Goal: Task Accomplishment & Management: Complete application form

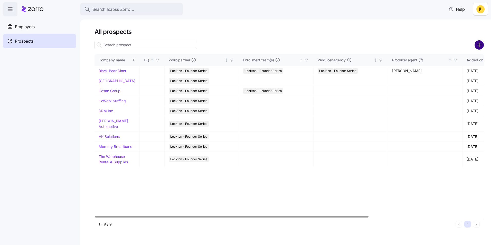
click at [476, 44] on circle "add icon" at bounding box center [479, 45] width 8 height 8
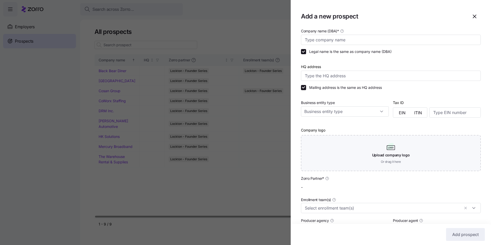
type input "Lockton - Founder Series"
click at [328, 42] on input "Company name (DBA) *" at bounding box center [391, 40] width 180 height 10
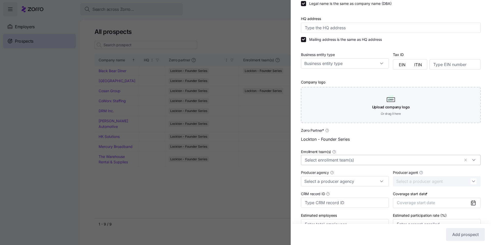
scroll to position [76, 0]
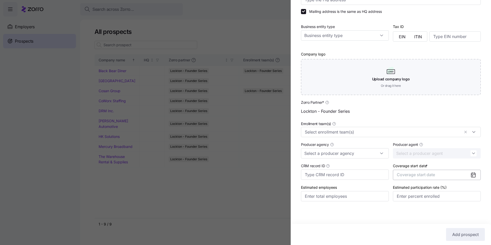
type input "Rockit Pest"
click at [457, 175] on button "Coverage start date" at bounding box center [437, 175] width 88 height 10
click at [467, 114] on icon "button" at bounding box center [467, 112] width 2 height 3
click at [409, 126] on button "Jan" at bounding box center [408, 125] width 26 height 11
click at [463, 232] on span "Add prospect" at bounding box center [465, 234] width 26 height 6
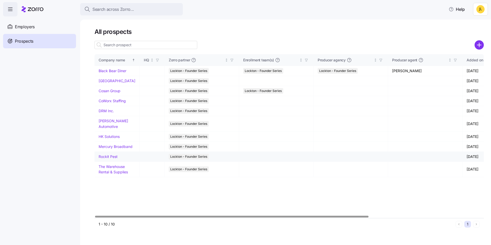
click at [109, 159] on link "Rockit Pest" at bounding box center [108, 156] width 19 height 4
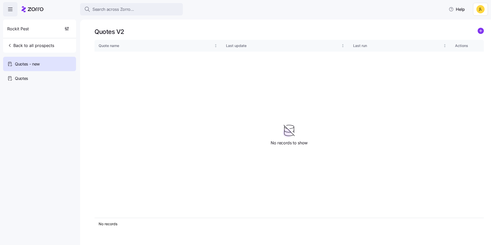
click at [478, 30] on icon "add icon" at bounding box center [480, 31] width 6 height 6
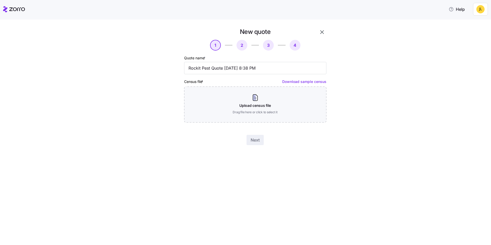
click at [300, 83] on link "Download sample census" at bounding box center [304, 81] width 44 height 4
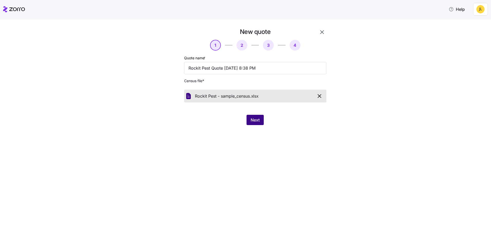
click at [254, 121] on span "Next" at bounding box center [254, 120] width 9 height 6
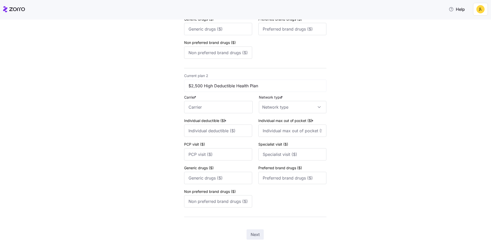
scroll to position [144, 0]
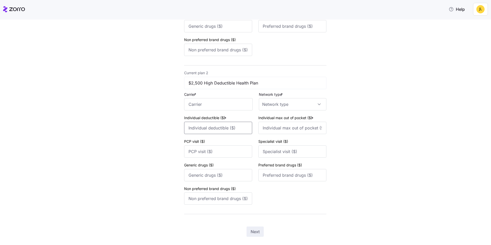
click at [214, 131] on input "Individual deductible ($) *" at bounding box center [218, 128] width 68 height 12
type input "2500"
type input "5000"
click at [222, 149] on input "PCP visit ($)" at bounding box center [218, 151] width 68 height 12
type input "0"
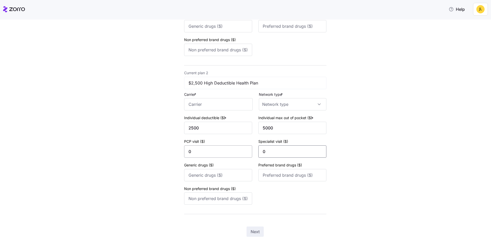
type input "0"
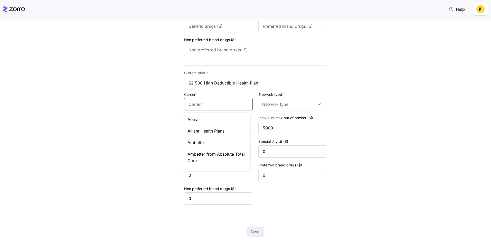
click at [205, 109] on input "Carrier *" at bounding box center [218, 104] width 69 height 12
click at [211, 117] on div "Florida Blue" at bounding box center [216, 120] width 66 height 12
type input "Florida Blue"
click at [277, 107] on input "Network type *" at bounding box center [292, 104] width 67 height 12
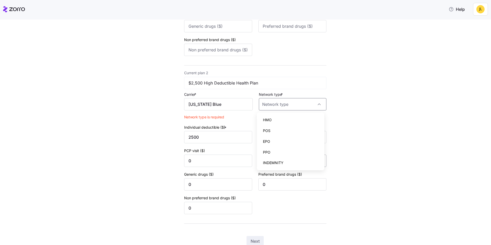
click at [283, 151] on div "PPO" at bounding box center [290, 152] width 63 height 11
type input "PPO"
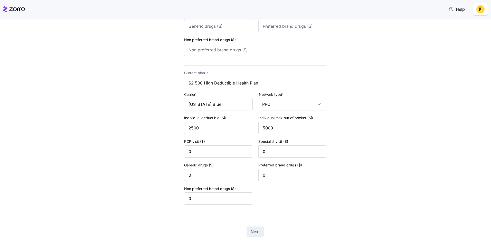
click at [370, 149] on div "New quote 2 3 4 Add current plan details Current plan 1 $1,500 PPO Plan Carrier…" at bounding box center [248, 71] width 469 height 375
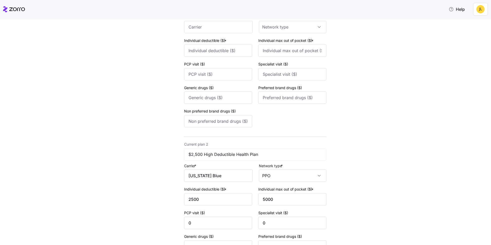
scroll to position [42, 0]
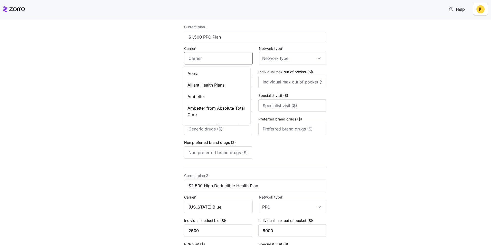
click at [215, 57] on input "Carrier *" at bounding box center [218, 58] width 69 height 12
click at [233, 69] on div "Florida Blue" at bounding box center [216, 74] width 66 height 12
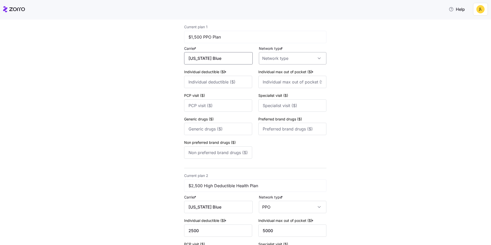
type input "Florida Blue"
click at [280, 59] on input "Network type *" at bounding box center [292, 58] width 67 height 12
click at [291, 102] on div "PPO" at bounding box center [290, 106] width 63 height 11
type input "PPO"
click at [235, 75] on div "Individual deductible ($) *" at bounding box center [218, 79] width 68 height 20
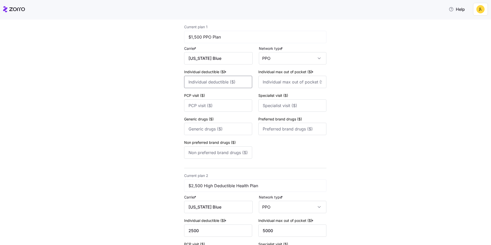
click at [235, 81] on input "Individual deductible ($) *" at bounding box center [218, 82] width 68 height 12
type input "1500"
type input "5500"
click at [221, 107] on input "PCP visit ($)" at bounding box center [218, 105] width 68 height 12
type input "30"
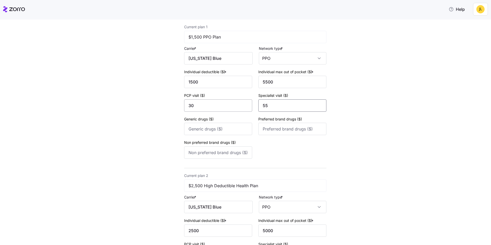
type input "55"
click at [217, 131] on input "Generic drugs ($)" at bounding box center [218, 129] width 68 height 12
type input "10"
type input "50"
type input "80"
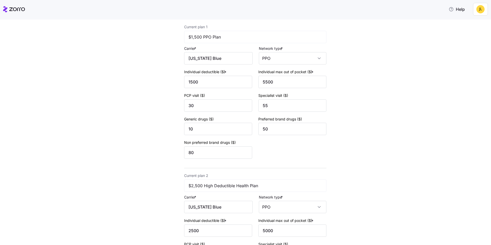
click at [348, 144] on div "New quote 2 3 4 Add current plan details Current plan 1 $1,500 PPO Plan Carrier…" at bounding box center [248, 165] width 469 height 359
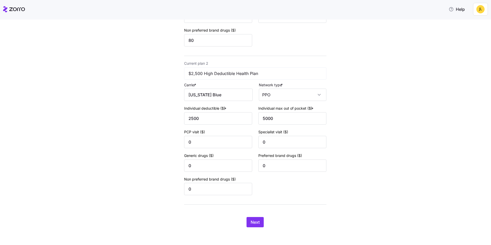
scroll to position [154, 0]
click at [253, 219] on span "Next" at bounding box center [254, 221] width 9 height 6
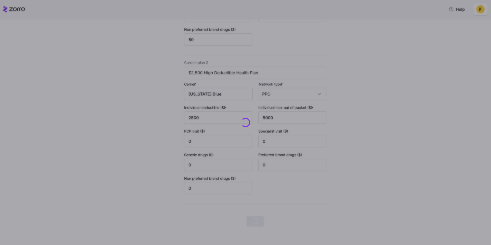
scroll to position [0, 0]
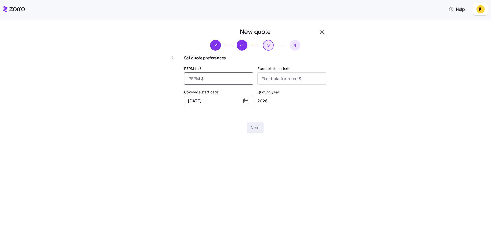
click at [216, 78] on input "PEPM fee *" at bounding box center [218, 78] width 69 height 12
type input "55"
type input "100"
click at [258, 127] on span "Next" at bounding box center [254, 127] width 9 height 6
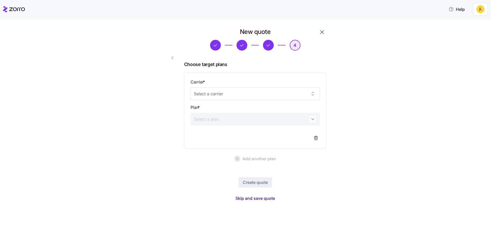
click at [258, 200] on span "Skip and save quote" at bounding box center [255, 198] width 40 height 6
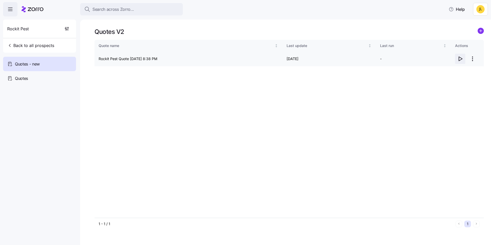
click at [460, 57] on icon "button" at bounding box center [460, 59] width 3 height 4
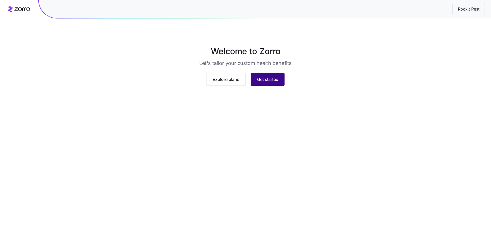
click at [262, 86] on button "Get started" at bounding box center [268, 79] width 34 height 13
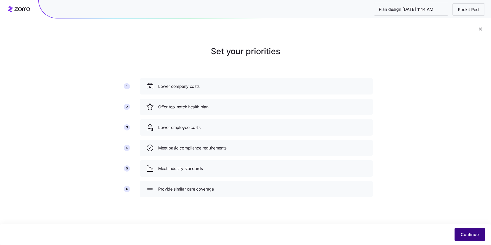
click at [468, 234] on span "Continue" at bounding box center [469, 234] width 18 height 6
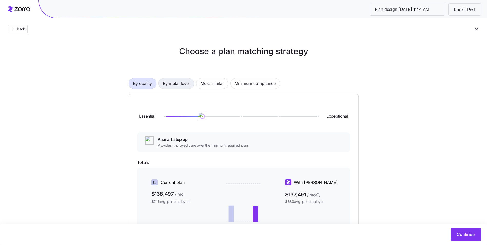
click at [181, 85] on span "By metal level" at bounding box center [176, 83] width 27 height 10
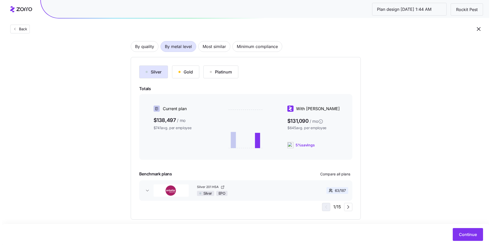
scroll to position [44, 0]
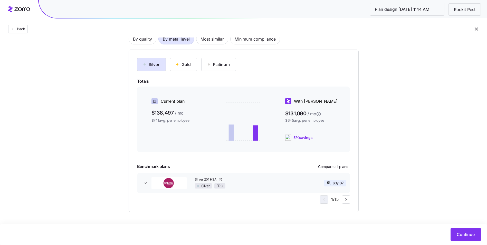
click at [184, 66] on div "Gold" at bounding box center [183, 64] width 14 height 6
click at [153, 66] on div "Silver" at bounding box center [151, 64] width 16 height 6
click at [186, 66] on div "Gold" at bounding box center [183, 64] width 14 height 6
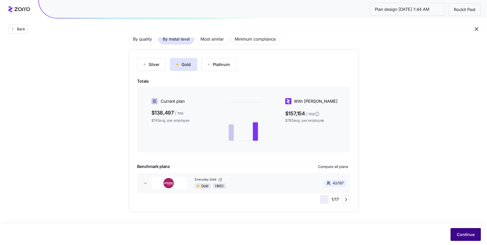
click at [464, 234] on span "Continue" at bounding box center [465, 234] width 18 height 6
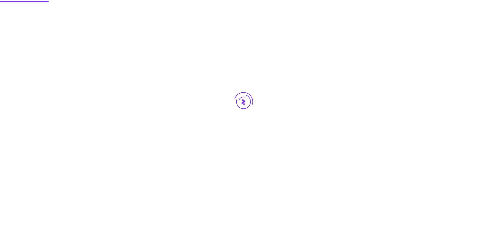
scroll to position [0, 0]
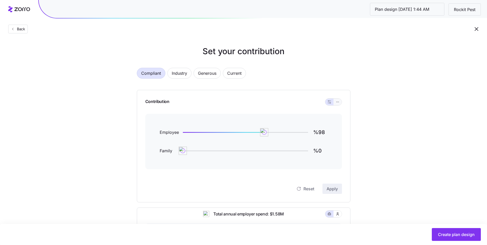
click at [338, 99] on button "button" at bounding box center [337, 102] width 8 height 7
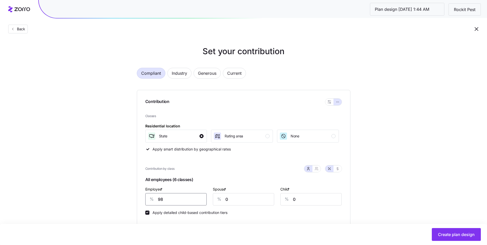
drag, startPoint x: 165, startPoint y: 197, endPoint x: 158, endPoint y: 199, distance: 7.4
click at [156, 199] on div "% 98" at bounding box center [175, 199] width 61 height 12
type input "85"
type input "50"
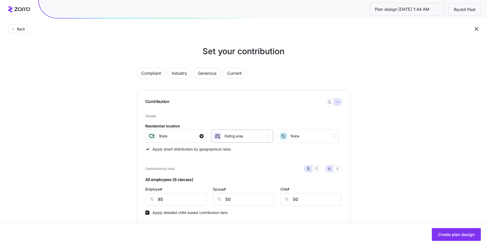
click at [247, 134] on div "Rating area" at bounding box center [241, 136] width 56 height 8
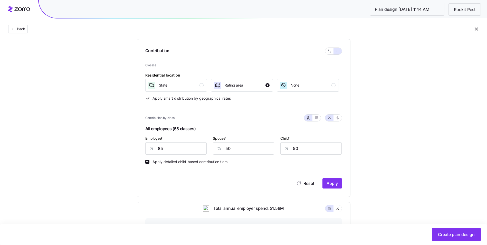
scroll to position [51, 0]
drag, startPoint x: 327, startPoint y: 180, endPoint x: 329, endPoint y: 182, distance: 2.9
click at [329, 182] on span "Apply" at bounding box center [331, 183] width 11 height 6
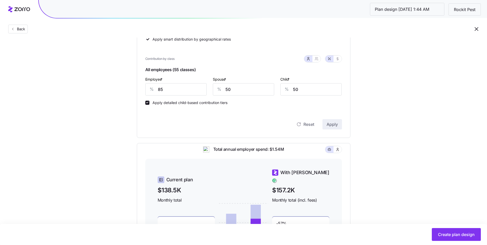
scroll to position [103, 0]
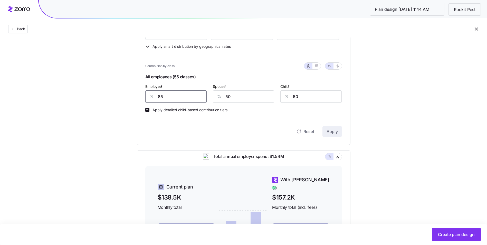
drag, startPoint x: 161, startPoint y: 96, endPoint x: 151, endPoint y: 97, distance: 9.6
click at [151, 97] on div "% 85" at bounding box center [175, 96] width 61 height 12
click at [176, 97] on input "00" at bounding box center [175, 96] width 61 height 12
type input "0"
type input "80"
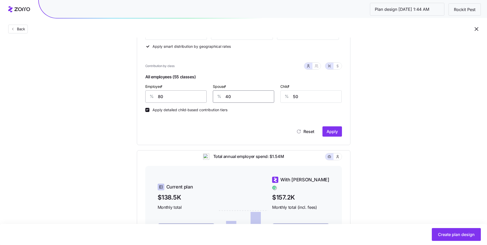
type input "40"
click at [336, 134] on span "Apply" at bounding box center [331, 131] width 11 height 6
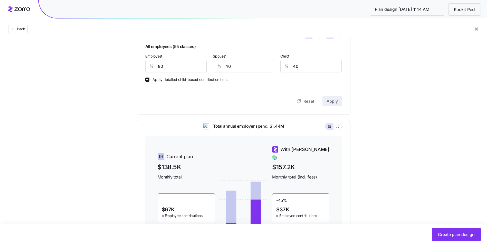
scroll to position [63, 0]
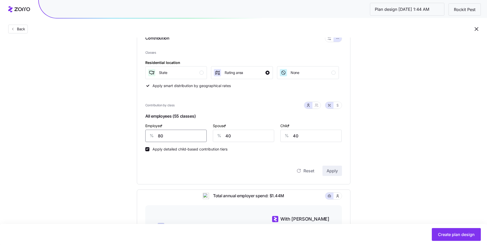
drag, startPoint x: 170, startPoint y: 136, endPoint x: 155, endPoint y: 139, distance: 15.7
click at [155, 139] on div "% 80" at bounding box center [175, 136] width 61 height 12
type input "70"
click at [337, 168] on button "Apply" at bounding box center [332, 170] width 20 height 10
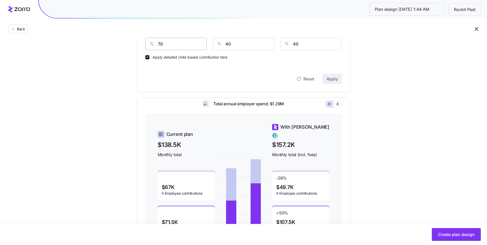
scroll to position [26, 0]
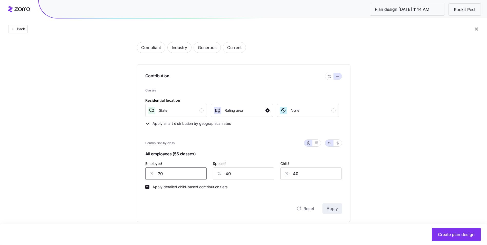
click at [163, 172] on input "70" at bounding box center [175, 173] width 61 height 12
type input "75"
click at [335, 211] on span "Apply" at bounding box center [331, 208] width 11 height 6
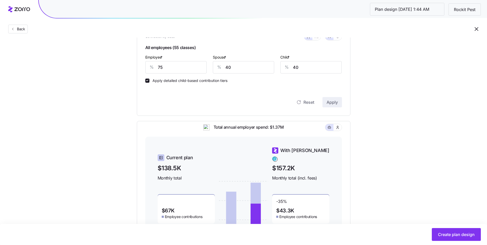
scroll to position [63, 0]
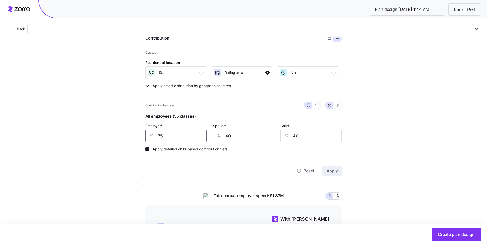
click at [165, 134] on input "75" at bounding box center [175, 136] width 61 height 12
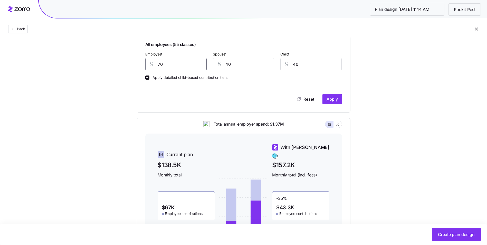
scroll to position [140, 0]
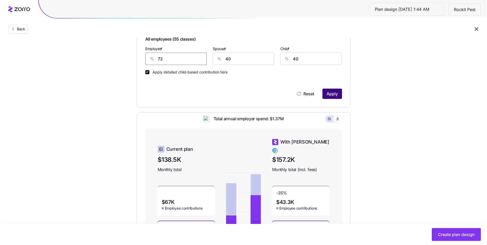
type input "72"
click at [329, 94] on span "Apply" at bounding box center [331, 94] width 11 height 6
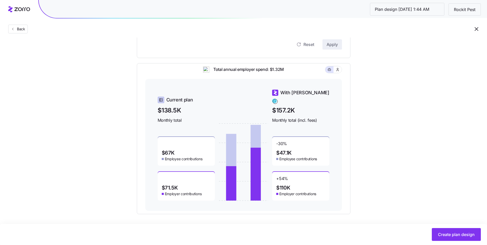
scroll to position [192, 0]
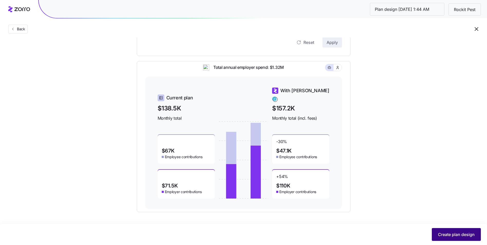
click at [457, 237] on button "Create plan design" at bounding box center [456, 234] width 49 height 13
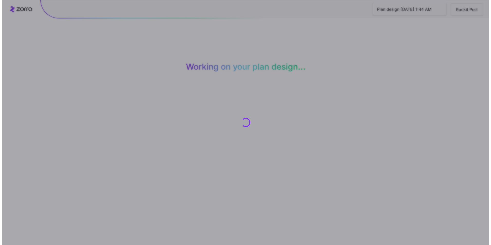
scroll to position [0, 0]
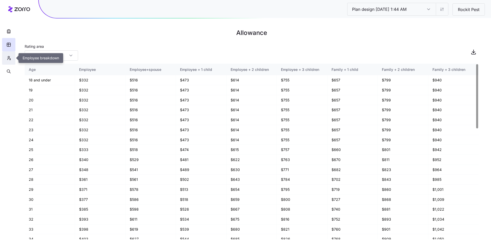
click at [7, 56] on icon "button" at bounding box center [8, 57] width 5 height 5
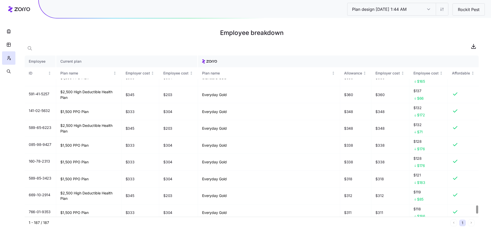
scroll to position [3009, 0]
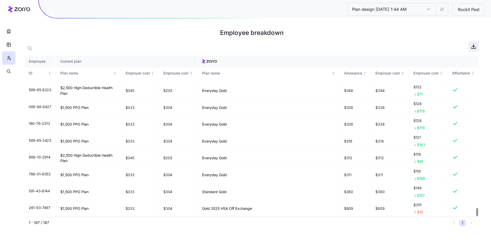
click at [471, 43] on span "button" at bounding box center [473, 46] width 10 height 10
